Goal: Information Seeking & Learning: Find specific page/section

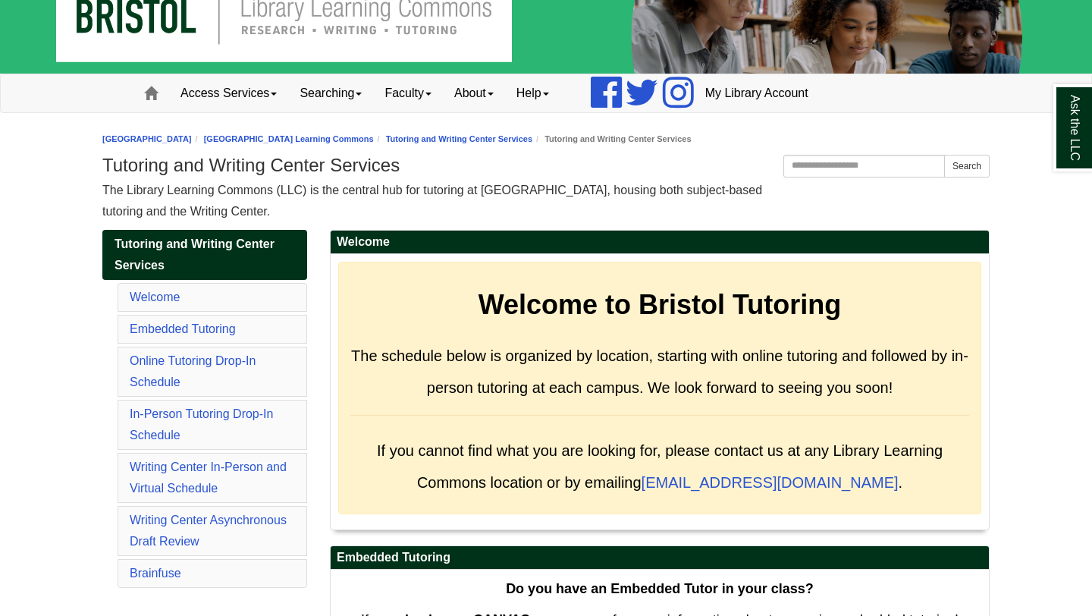
scroll to position [49, 0]
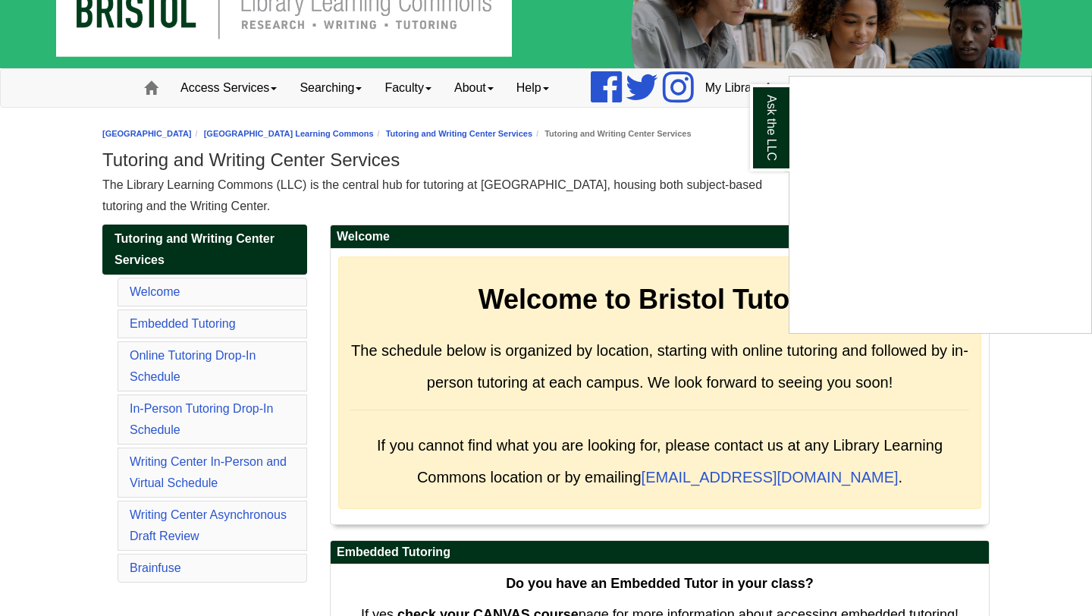
click at [619, 183] on div "Ask the LLC" at bounding box center [546, 308] width 1092 height 616
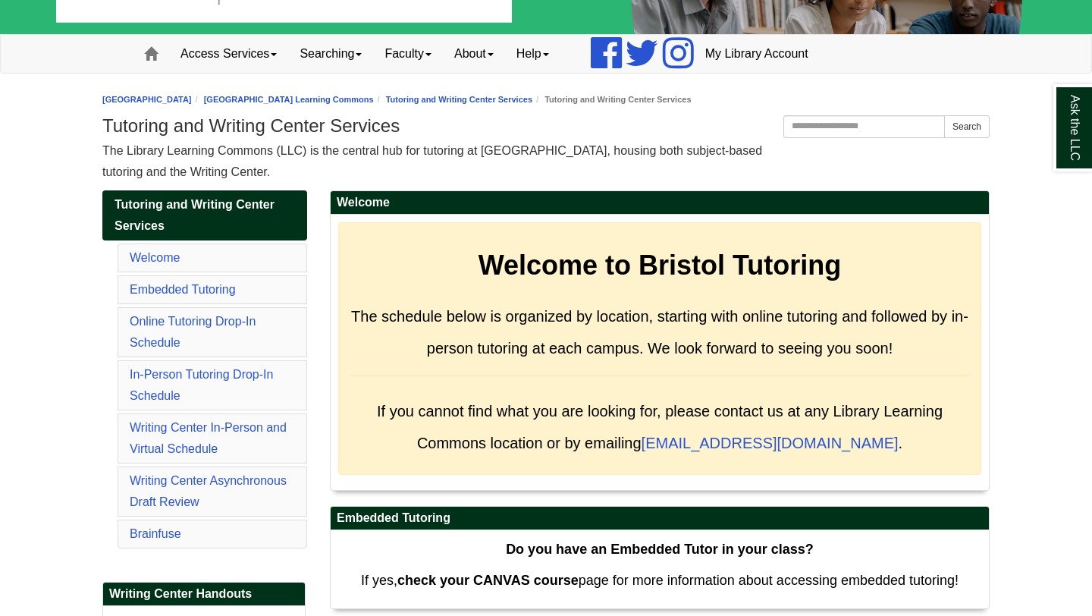
scroll to position [114, 0]
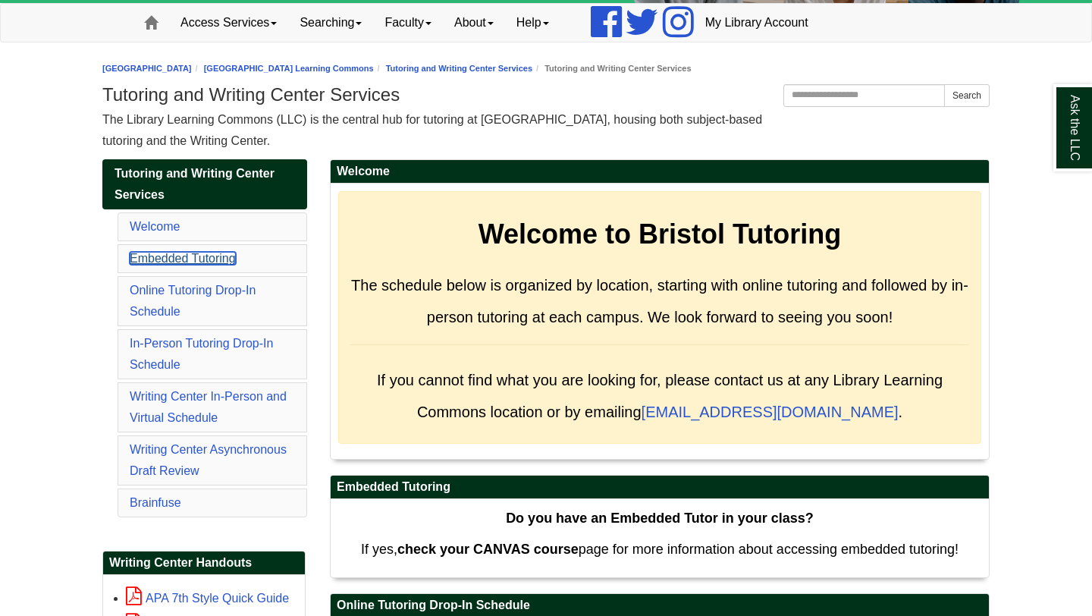
click at [221, 255] on link "Embedded Tutoring" at bounding box center [183, 258] width 106 height 13
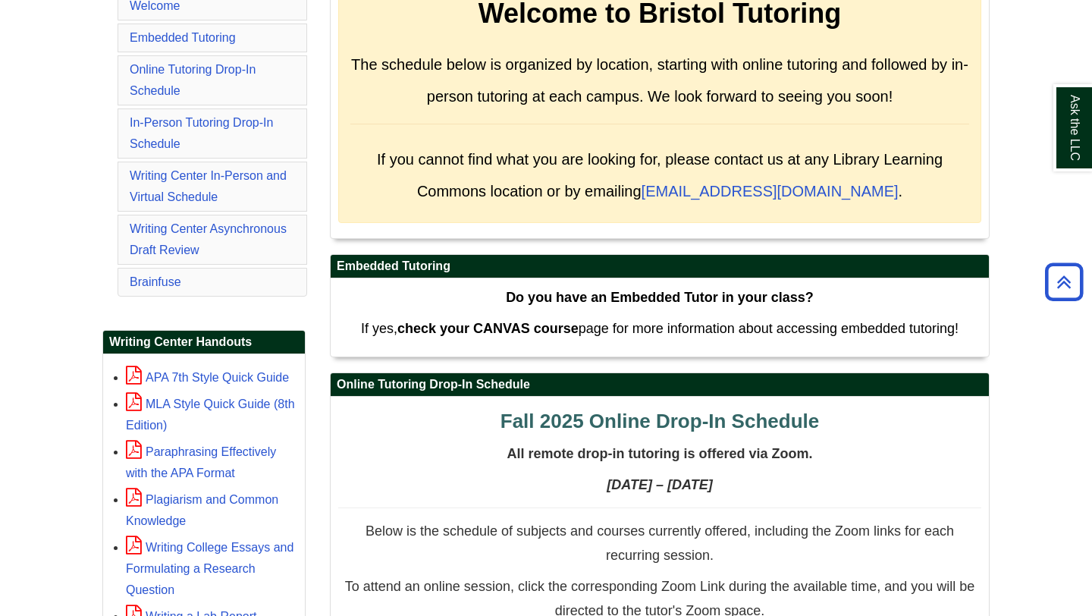
scroll to position [319, 0]
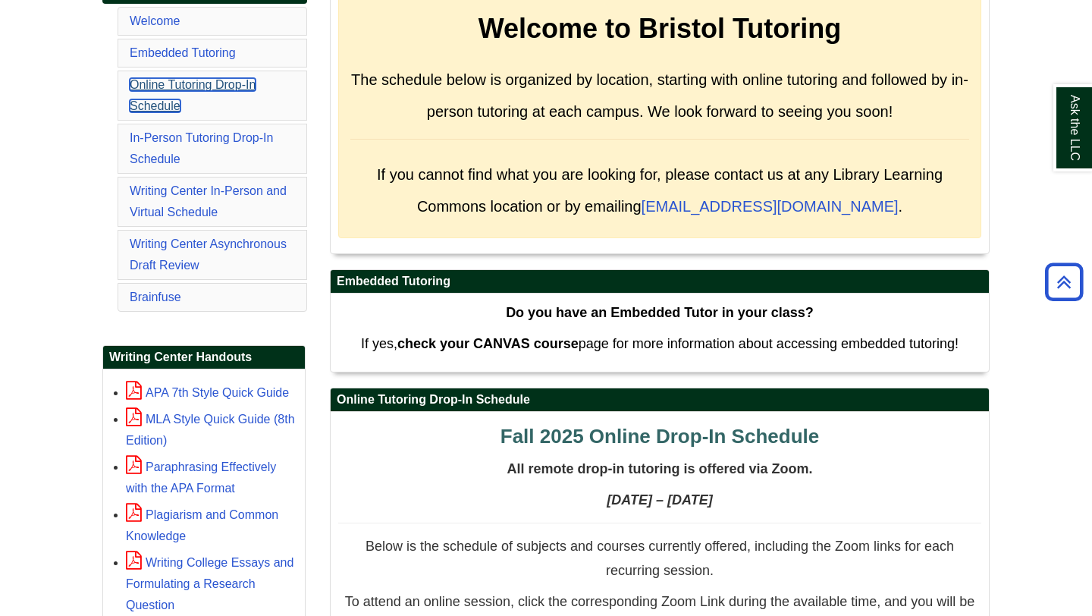
click at [197, 86] on link "Online Tutoring Drop-In Schedule" at bounding box center [193, 95] width 126 height 34
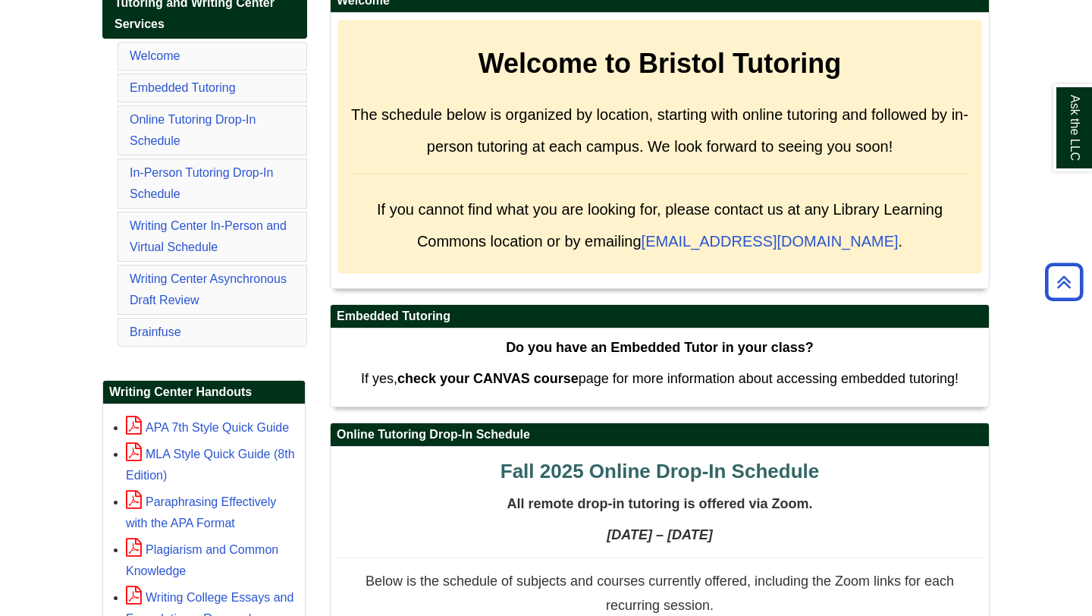
scroll to position [277, 0]
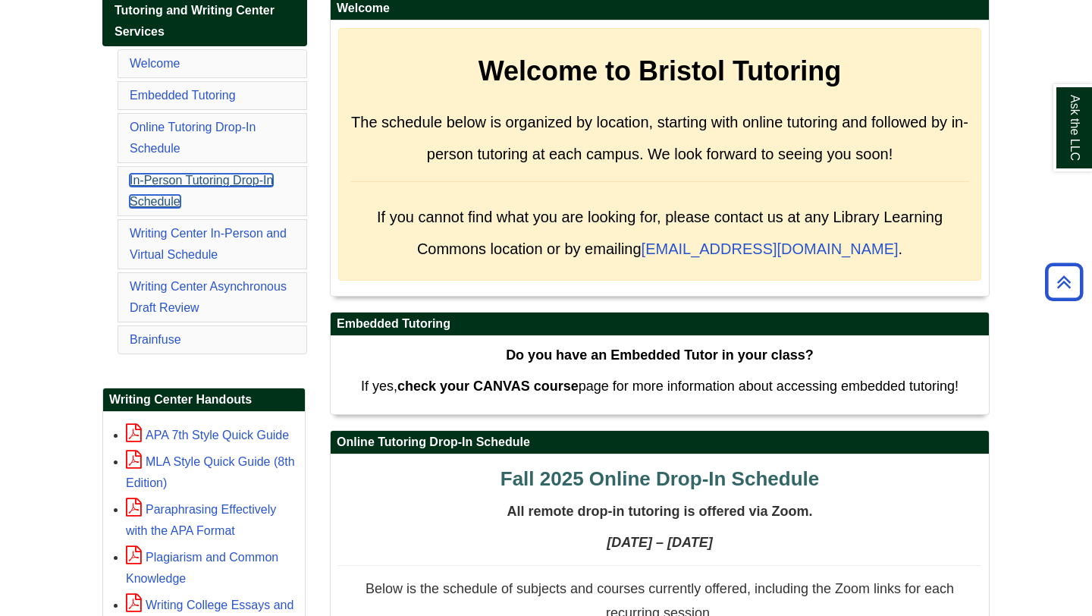
click at [215, 183] on link "In-Person Tutoring Drop-In Schedule" at bounding box center [201, 191] width 143 height 34
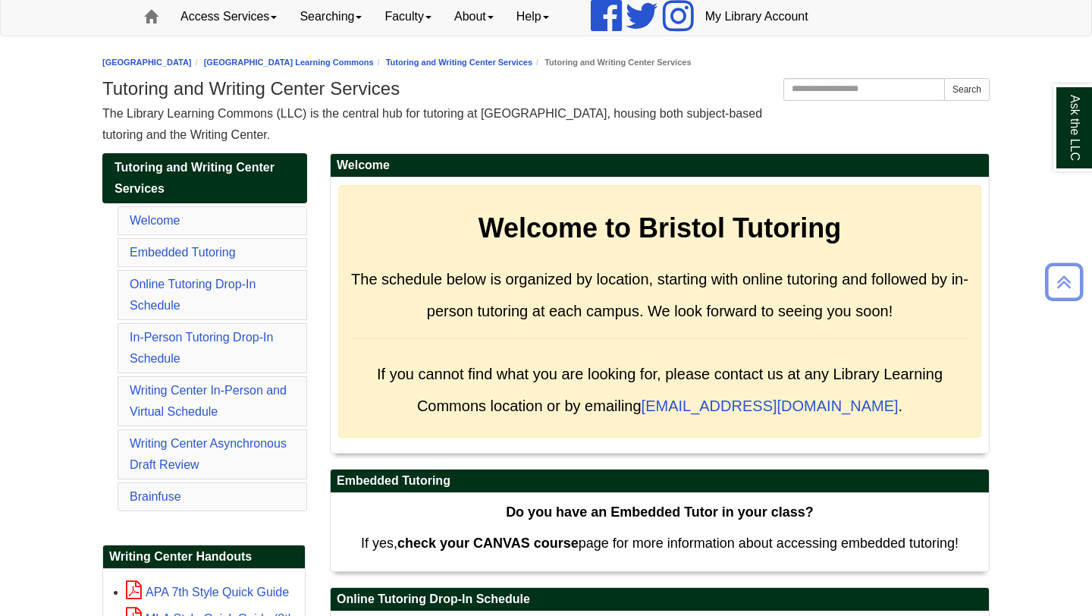
scroll to position [116, 0]
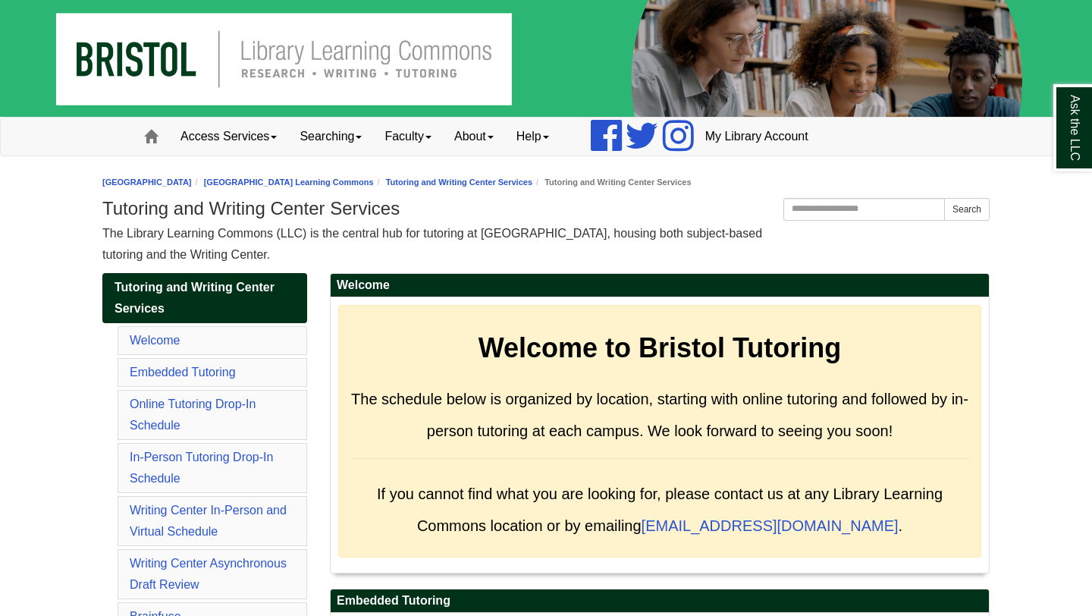
scroll to position [116, 0]
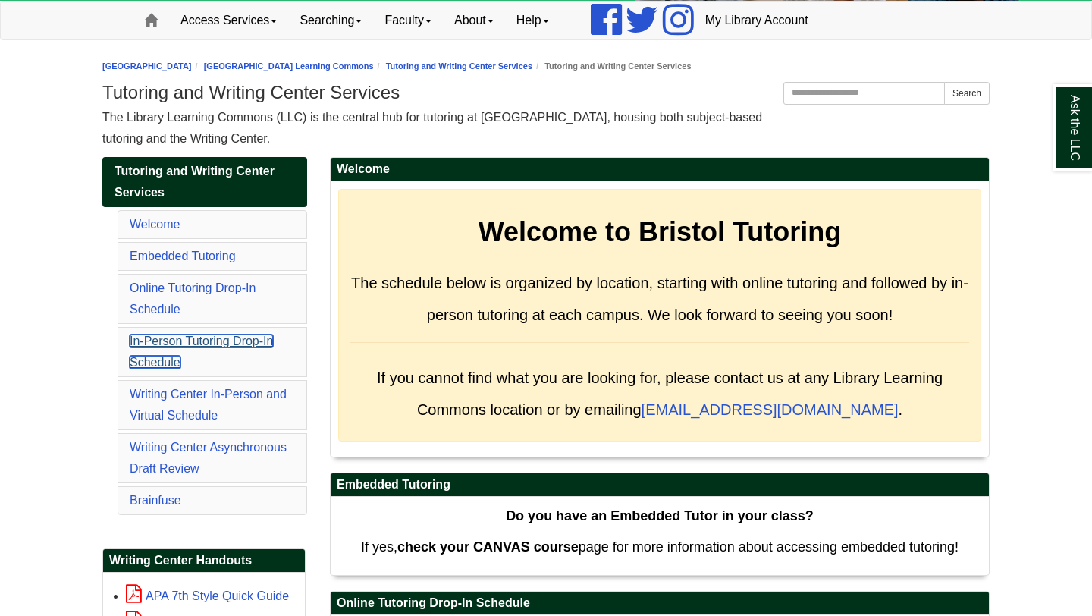
click at [199, 341] on link "In-Person Tutoring Drop-In Schedule" at bounding box center [201, 351] width 143 height 34
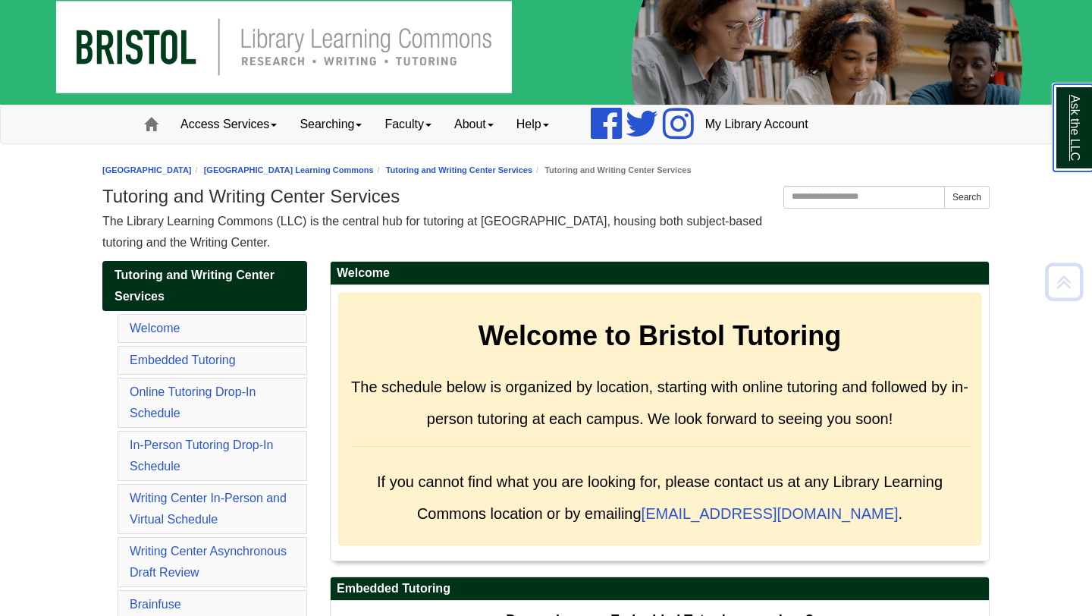
scroll to position [88, 0]
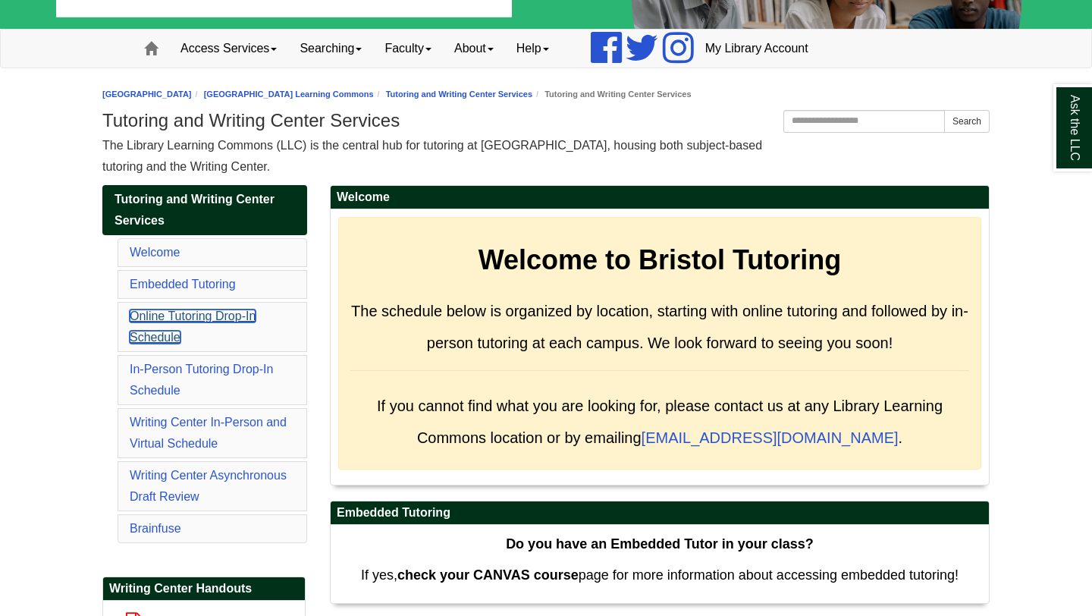
click at [243, 313] on link "Online Tutoring Drop-In Schedule" at bounding box center [193, 326] width 126 height 34
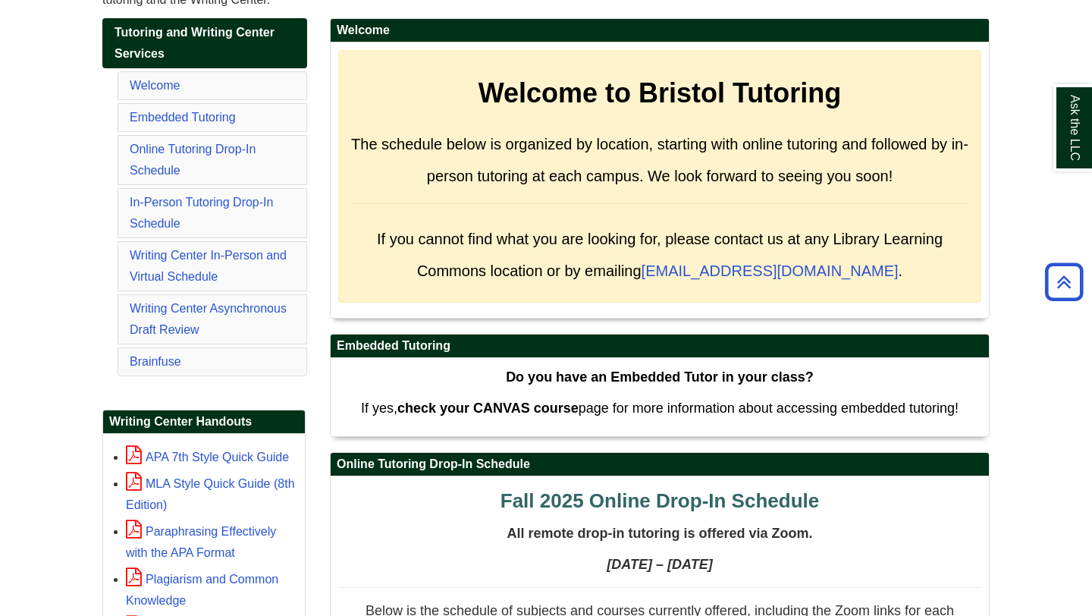
scroll to position [218, 0]
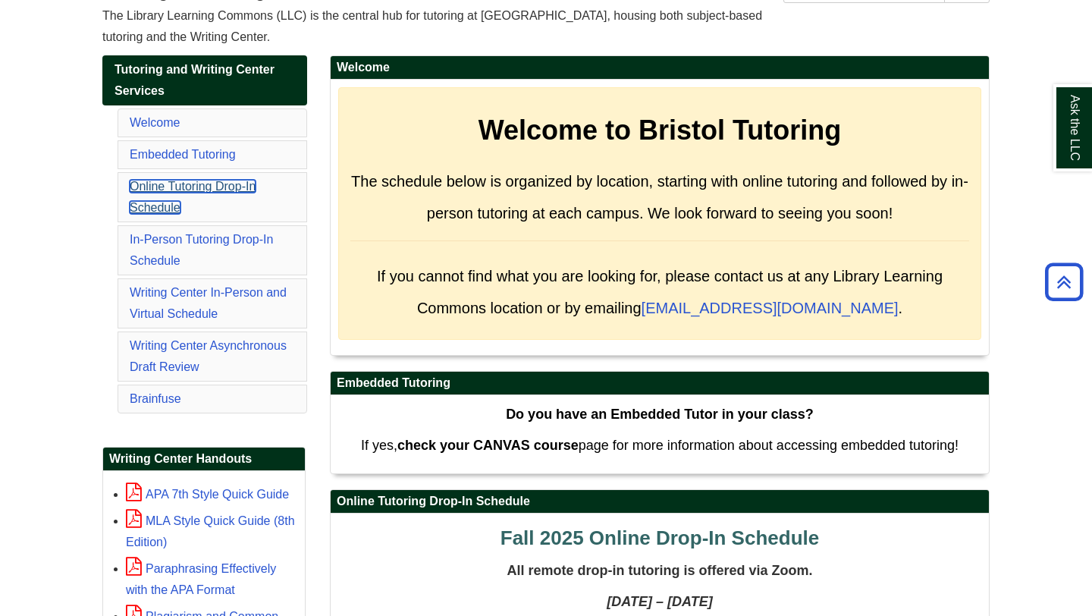
click at [220, 185] on link "Online Tutoring Drop-In Schedule" at bounding box center [193, 197] width 126 height 34
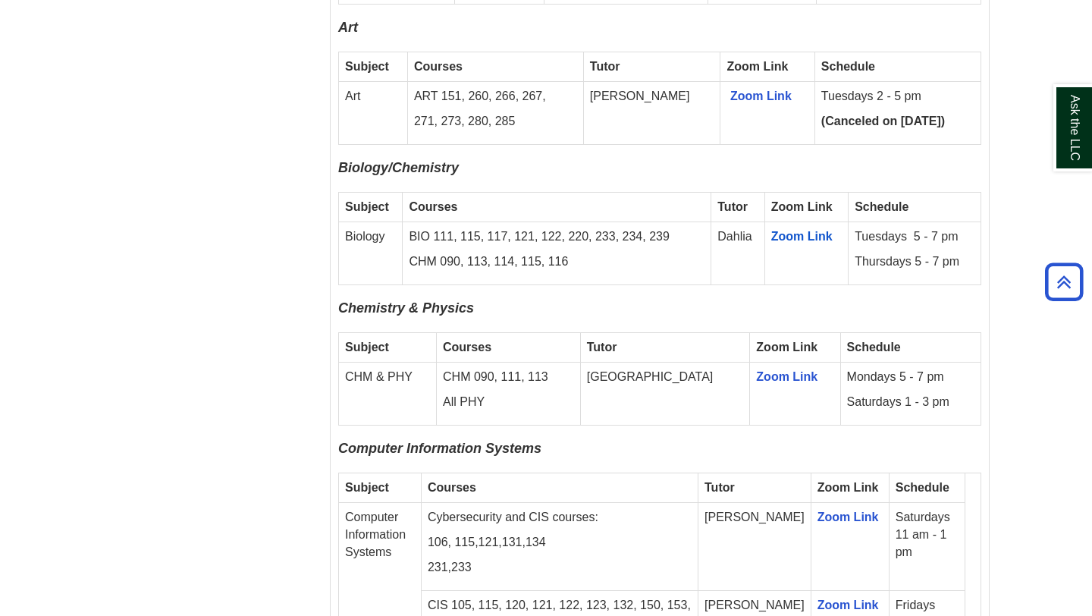
scroll to position [1611, 0]
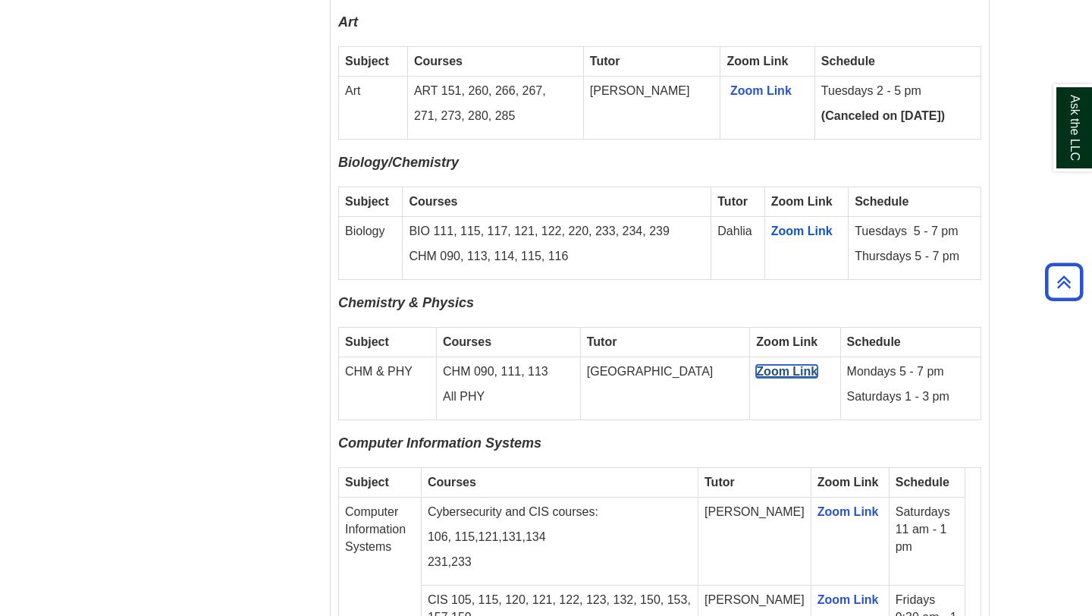
click at [756, 365] on link "Zoom Link" at bounding box center [786, 371] width 61 height 13
